Goal: Check status: Check status

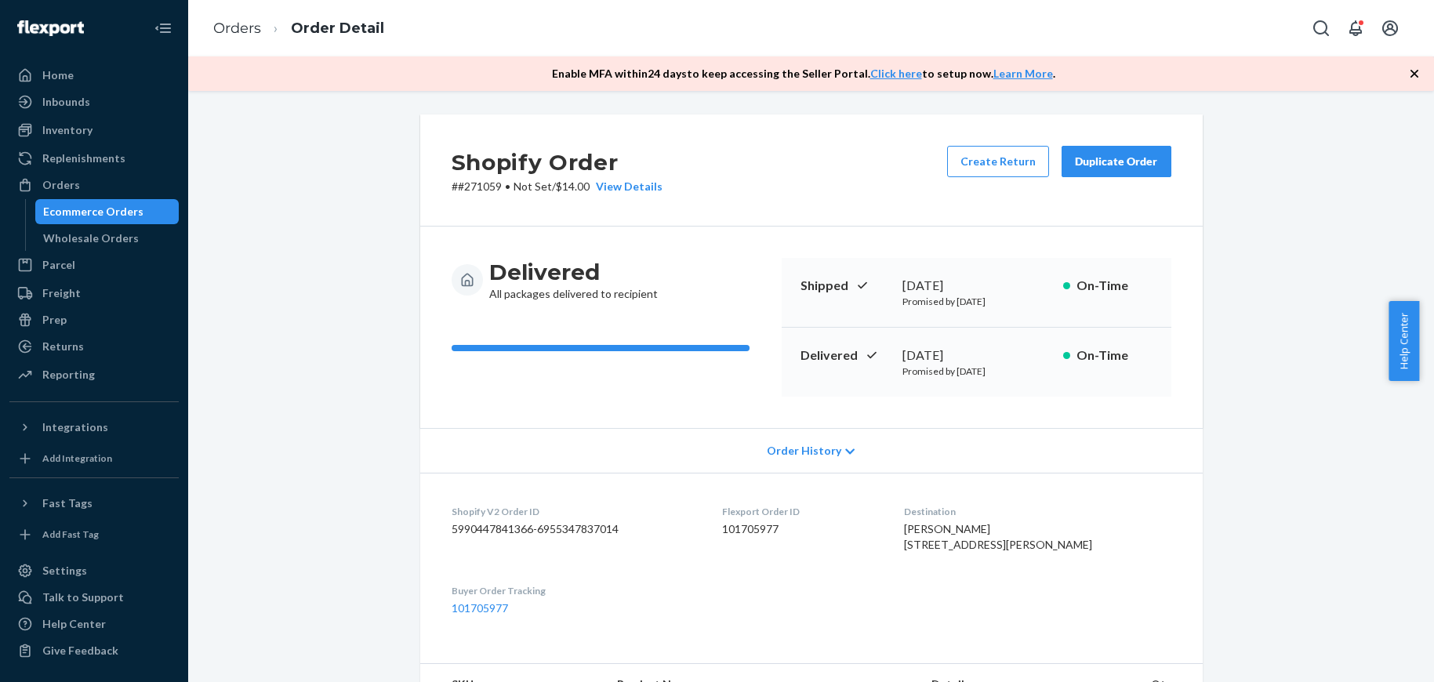
click at [133, 189] on div "Orders" at bounding box center [94, 185] width 166 height 22
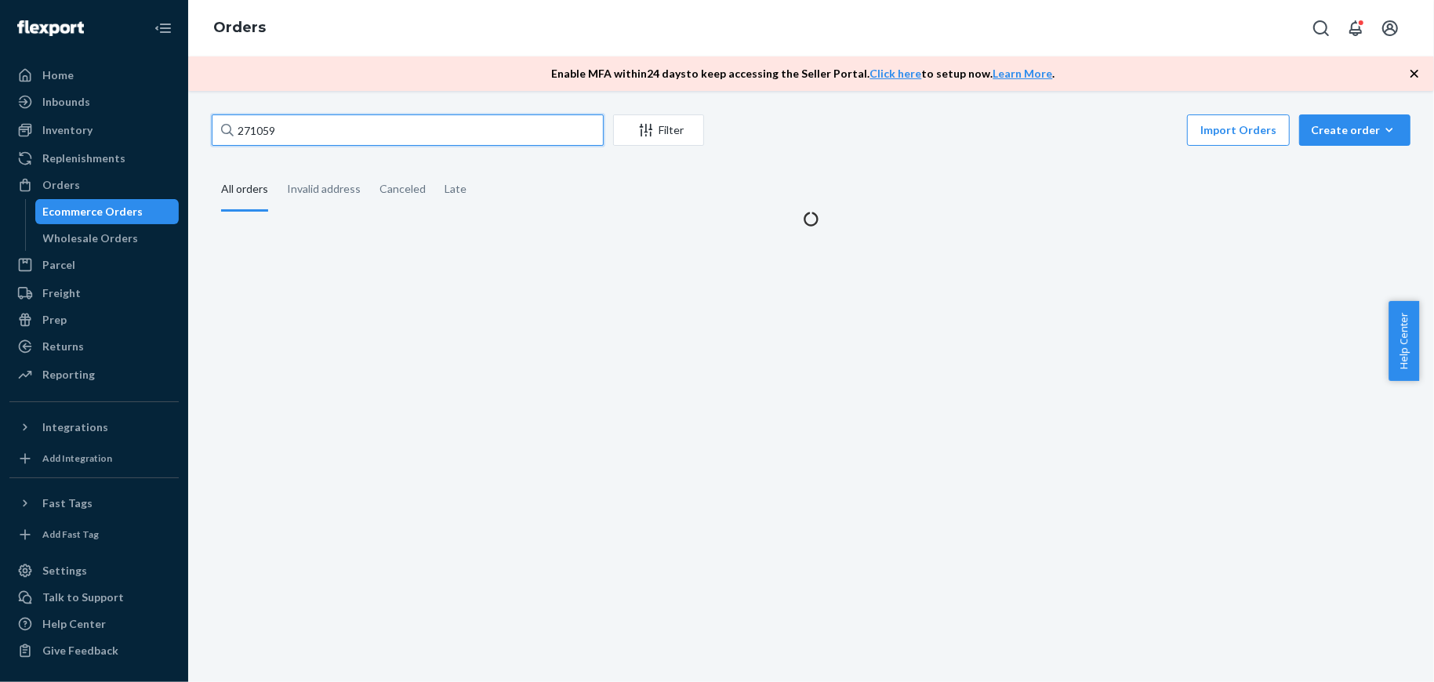
drag, startPoint x: 374, startPoint y: 140, endPoint x: 0, endPoint y: 93, distance: 377.0
click at [0, 93] on div "Home Inbounds Shipping Plans Problems Inventory Products Replenishments Orders …" at bounding box center [717, 341] width 1434 height 682
paste input "BKO48GFSXL"
type input "BKO48GFSXL"
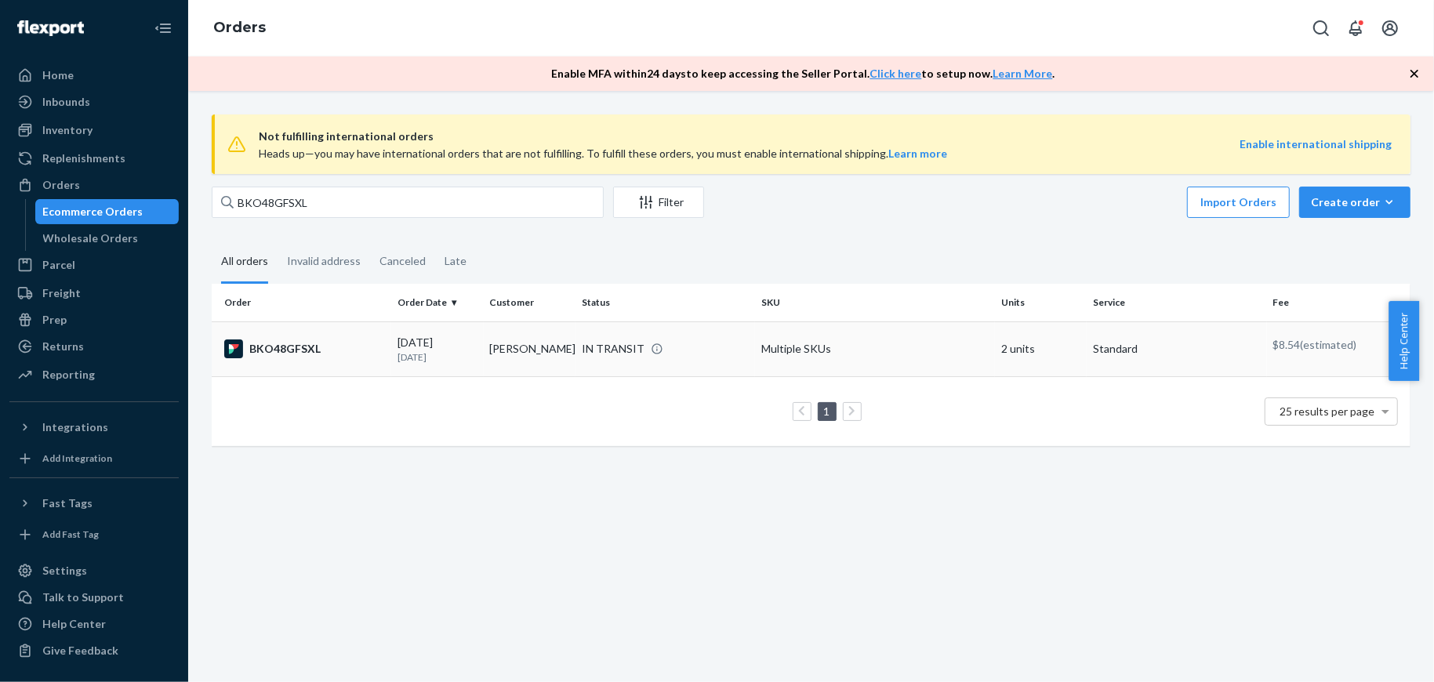
click at [307, 348] on div "BKO48GFSXL" at bounding box center [304, 349] width 161 height 19
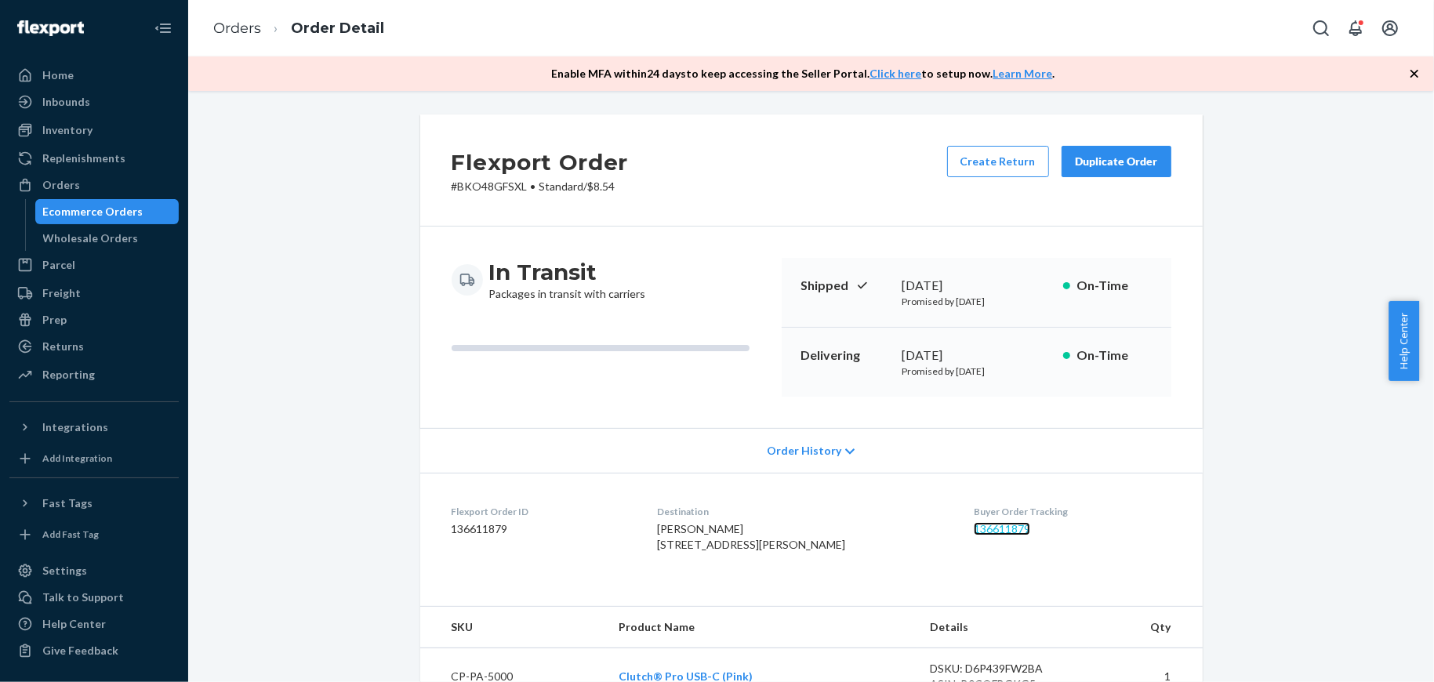
click at [974, 527] on link "136611879" at bounding box center [1002, 528] width 56 height 13
